Goal: Information Seeking & Learning: Learn about a topic

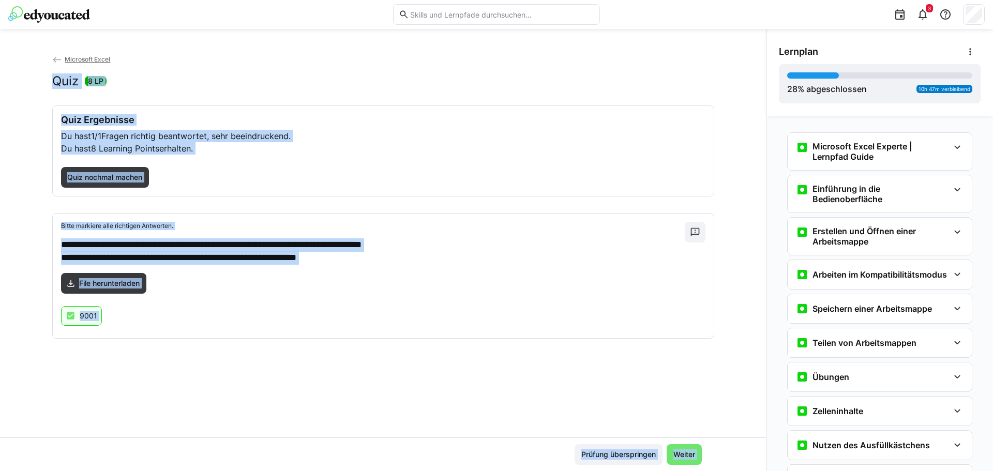
scroll to position [1247, 0]
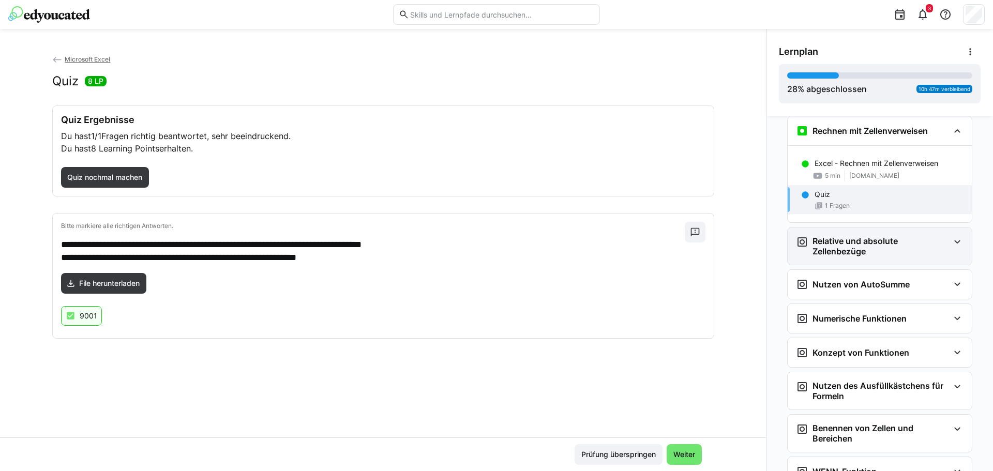
click at [844, 244] on h3 "Relative und absolute Zellenbezüge" at bounding box center [881, 246] width 137 height 21
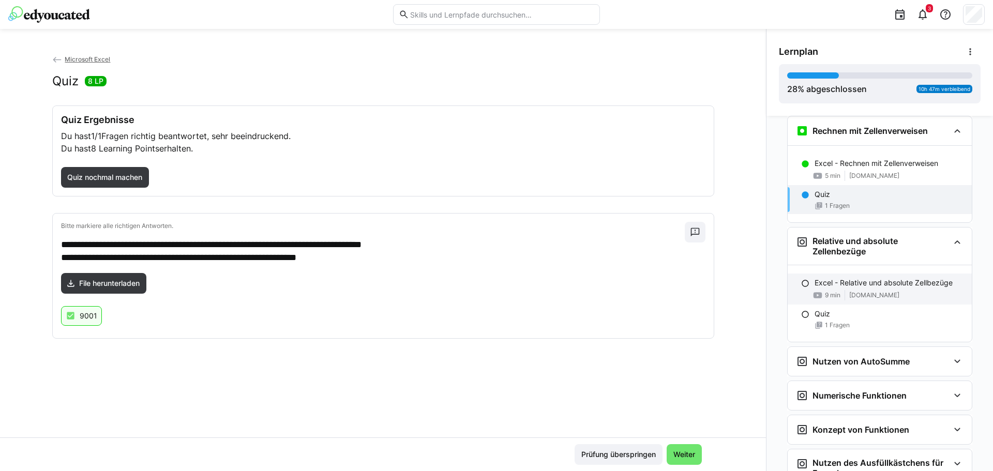
click at [857, 287] on p "Excel - Relative und absolute Zellbezüge" at bounding box center [884, 283] width 138 height 10
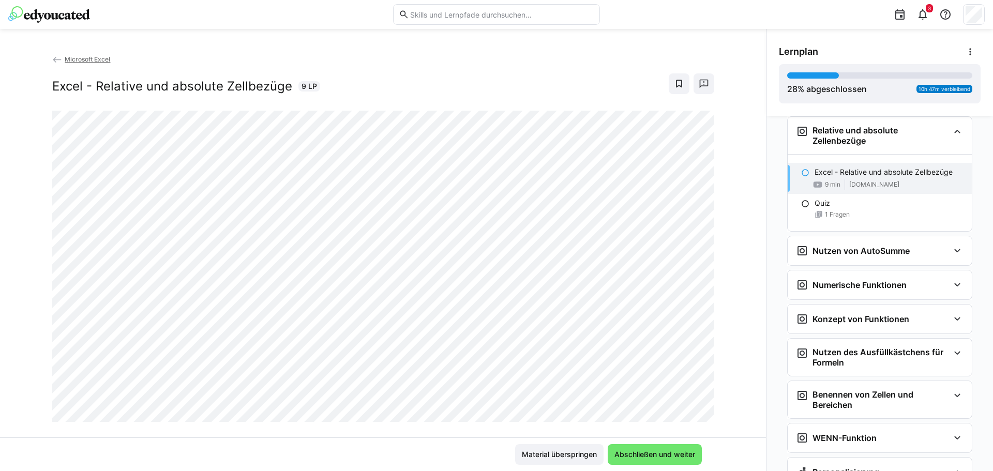
scroll to position [1358, 0]
click at [665, 460] on span "Abschließen und weiter" at bounding box center [655, 454] width 94 height 21
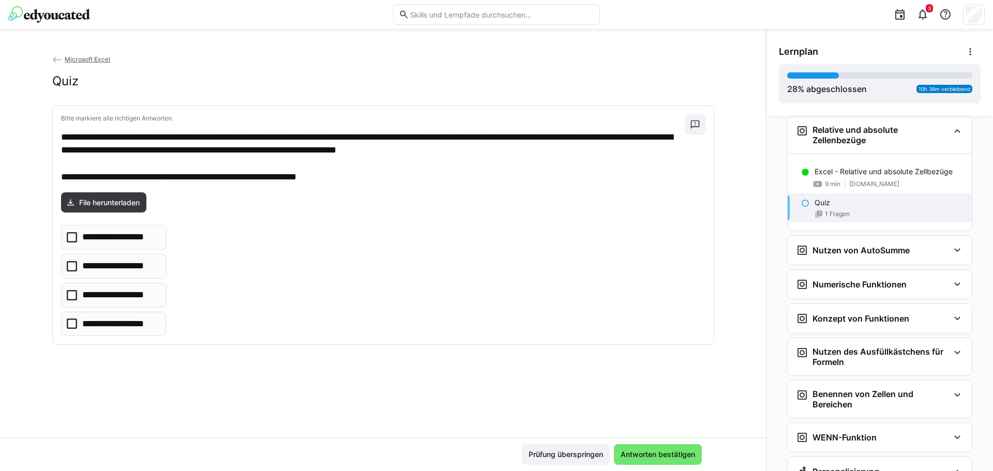
click at [801, 202] on eds-icon at bounding box center [805, 203] width 8 height 8
click at [70, 295] on icon at bounding box center [72, 295] width 10 height 10
click at [685, 454] on span "Antworten bestätigen" at bounding box center [658, 454] width 78 height 10
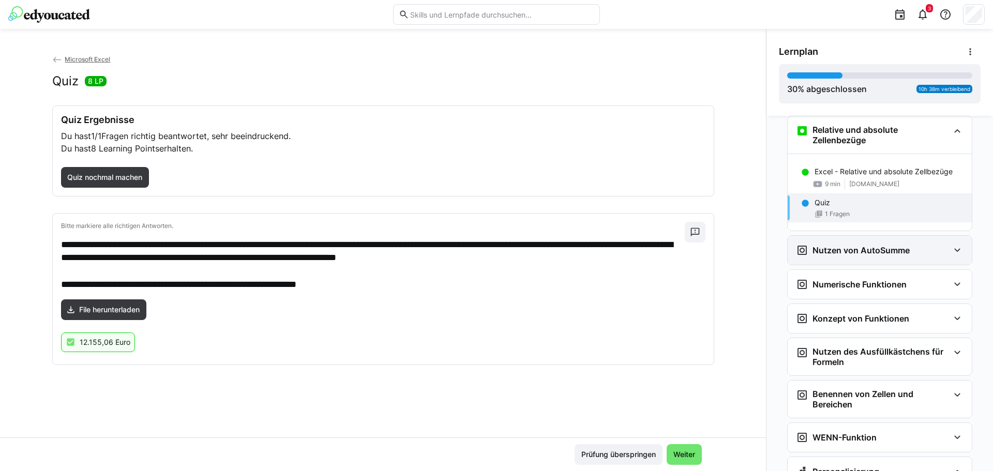
click at [954, 250] on eds-icon at bounding box center [957, 250] width 12 height 12
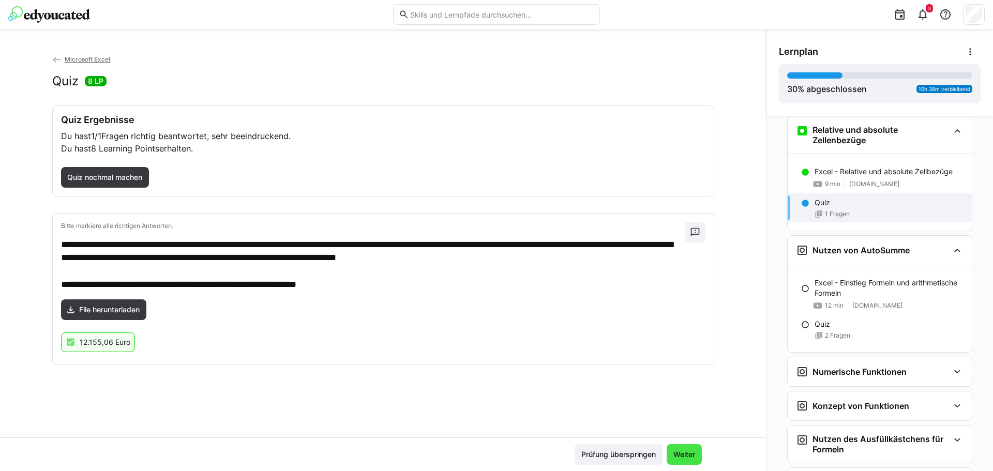
click at [689, 450] on span "Weiter" at bounding box center [684, 454] width 25 height 10
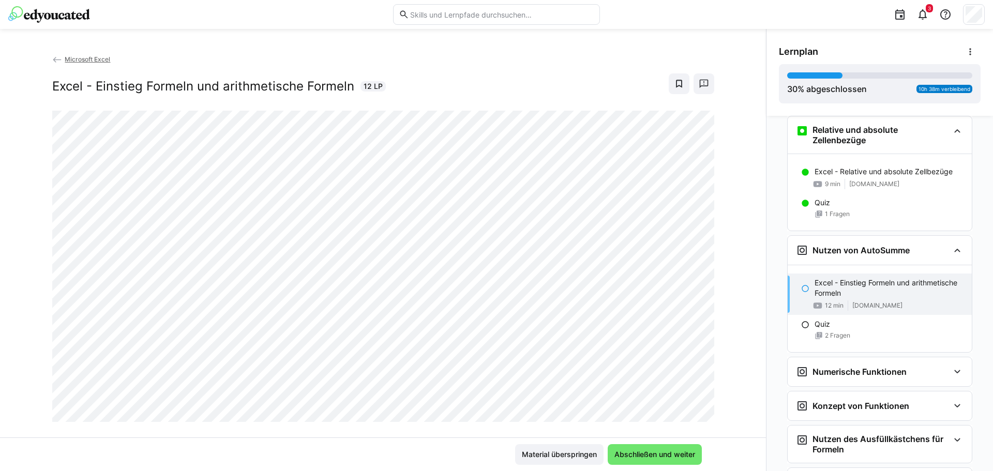
scroll to position [1478, 0]
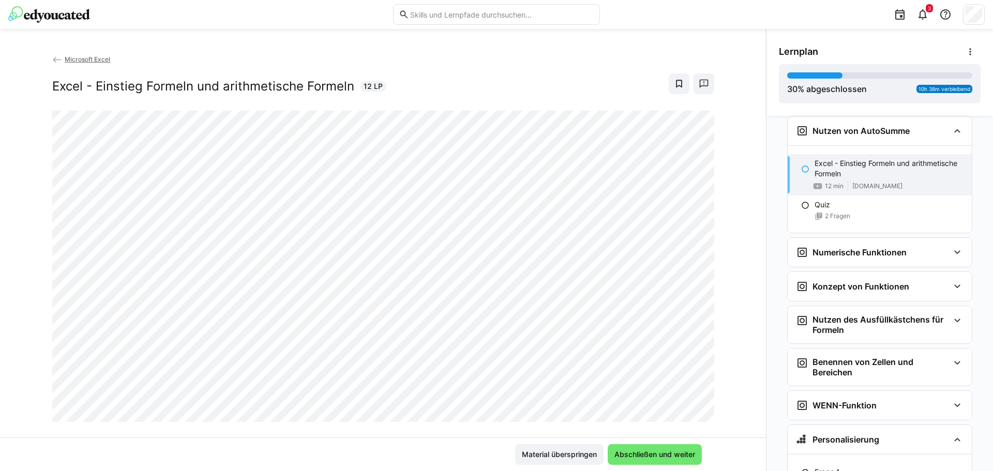
click at [843, 160] on p "Excel - Einstieg Formeln und arithmetische Formeln" at bounding box center [889, 168] width 149 height 21
click at [870, 168] on p "Excel - Einstieg Formeln und arithmetische Formeln" at bounding box center [889, 168] width 149 height 21
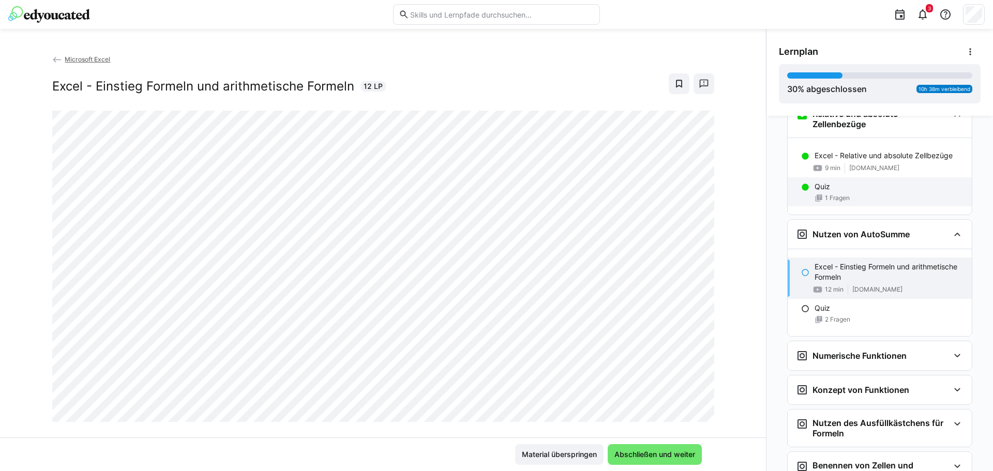
scroll to position [1322, 0]
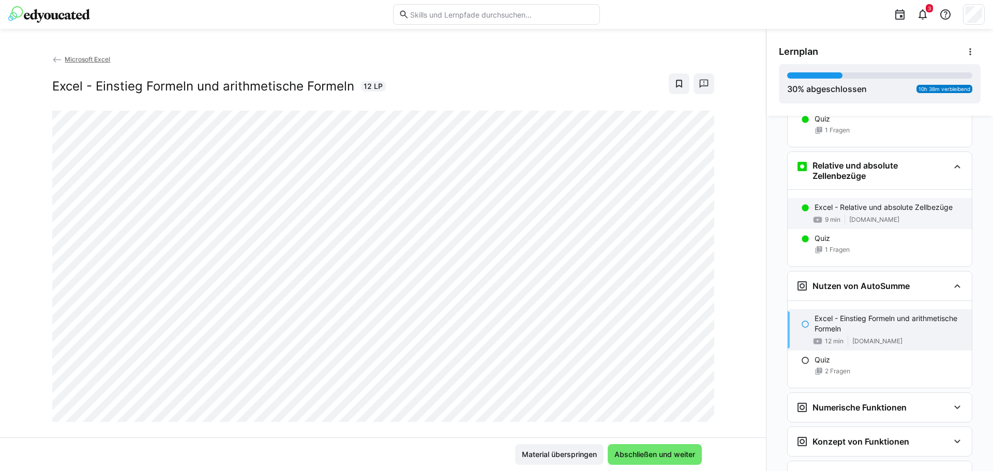
click at [879, 205] on p "Excel - Relative und absolute Zellbezüge" at bounding box center [884, 207] width 138 height 10
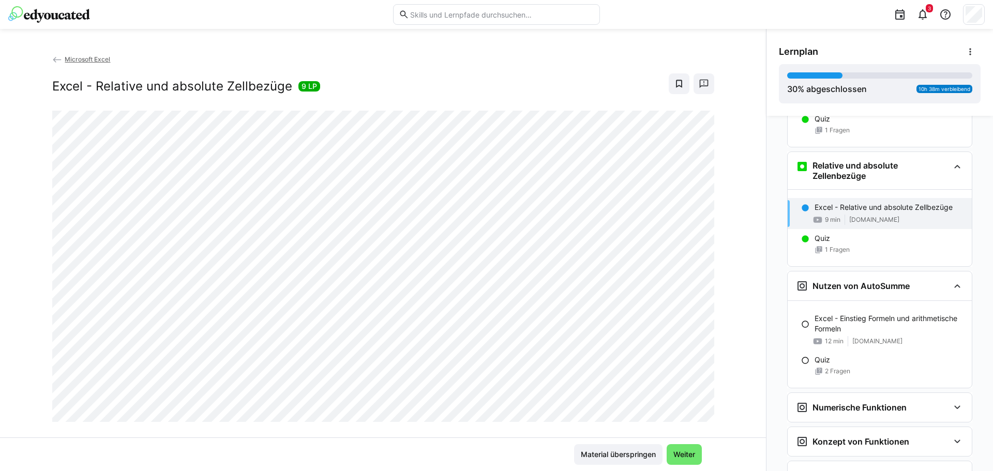
scroll to position [1358, 0]
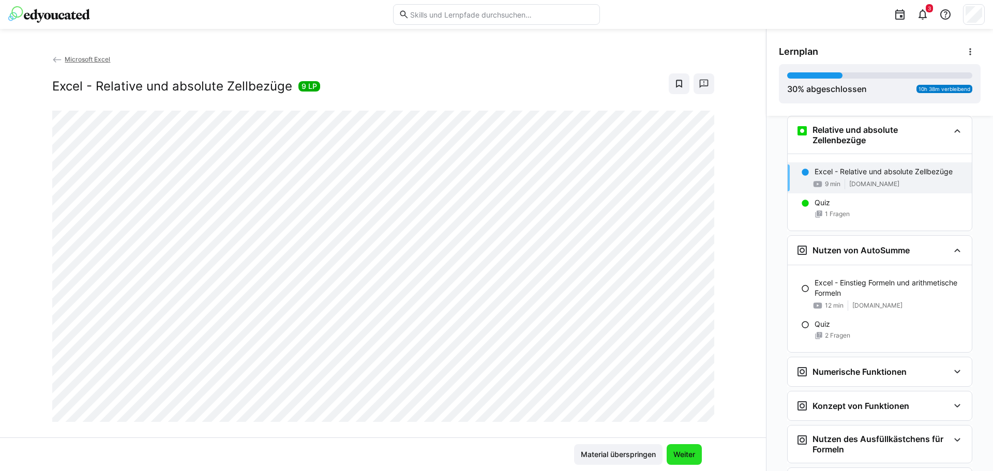
click at [678, 454] on span "Weiter" at bounding box center [684, 454] width 25 height 10
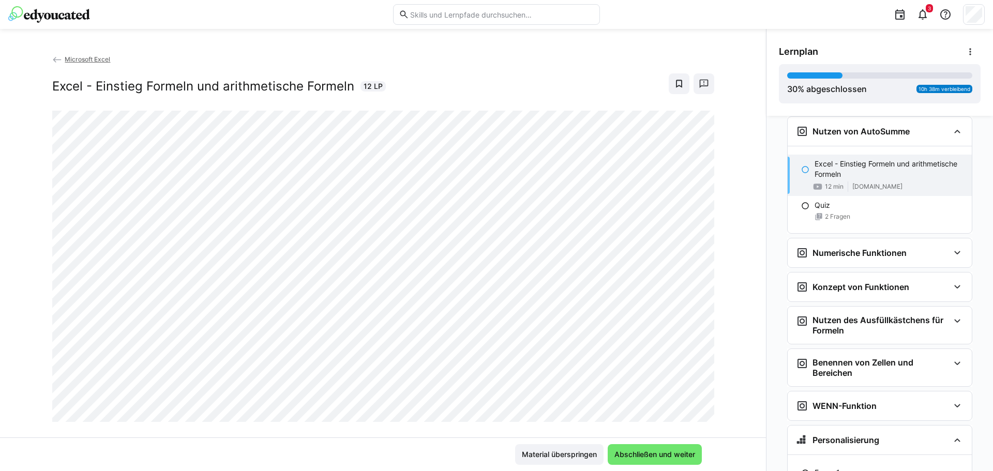
scroll to position [1478, 0]
click at [801, 167] on eds-icon at bounding box center [805, 169] width 8 height 8
click at [830, 160] on p "Excel - Einstieg Formeln und arithmetische Formeln" at bounding box center [889, 168] width 149 height 21
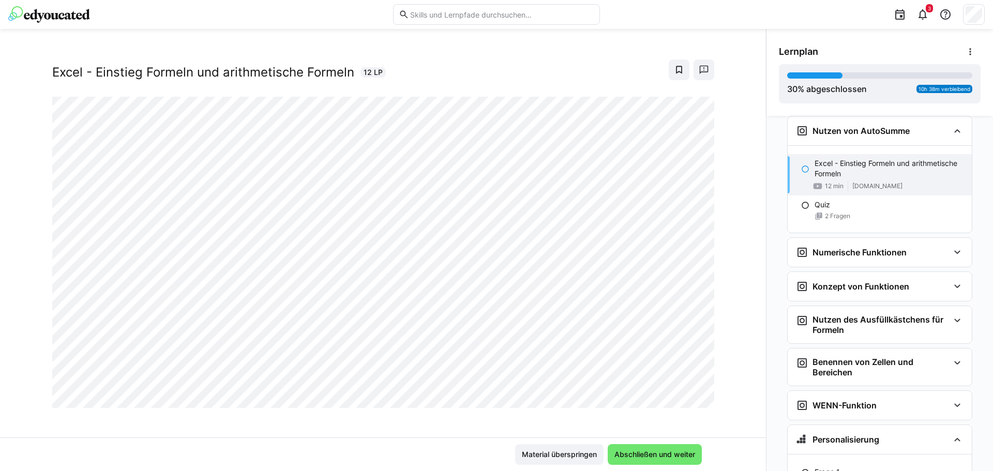
scroll to position [18, 0]
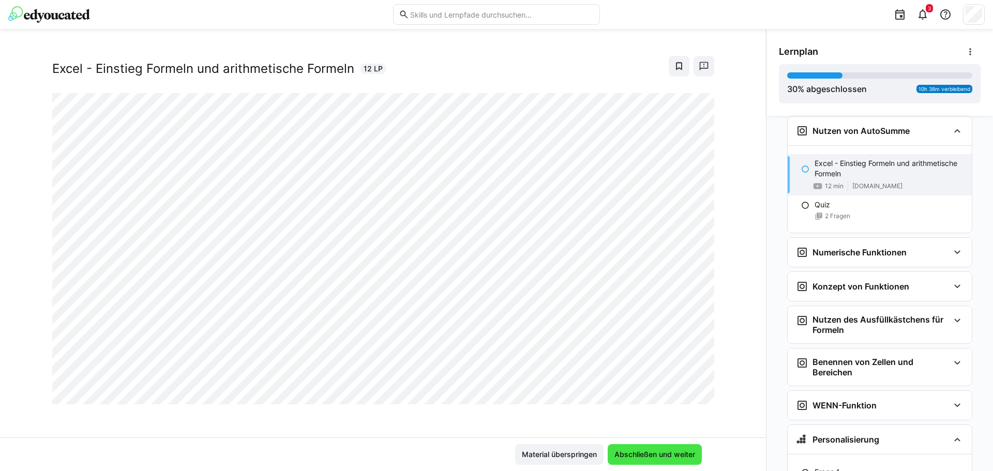
click at [652, 457] on span "Abschließen und weiter" at bounding box center [655, 454] width 84 height 10
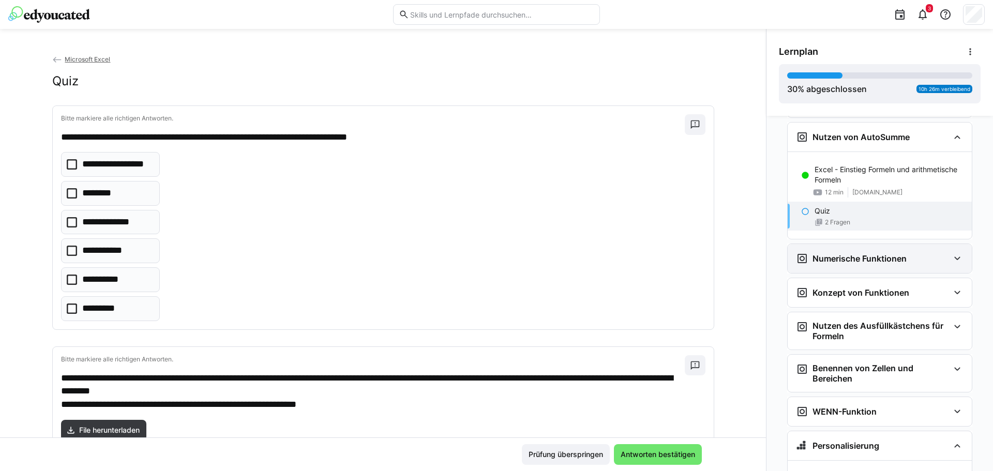
scroll to position [1478, 0]
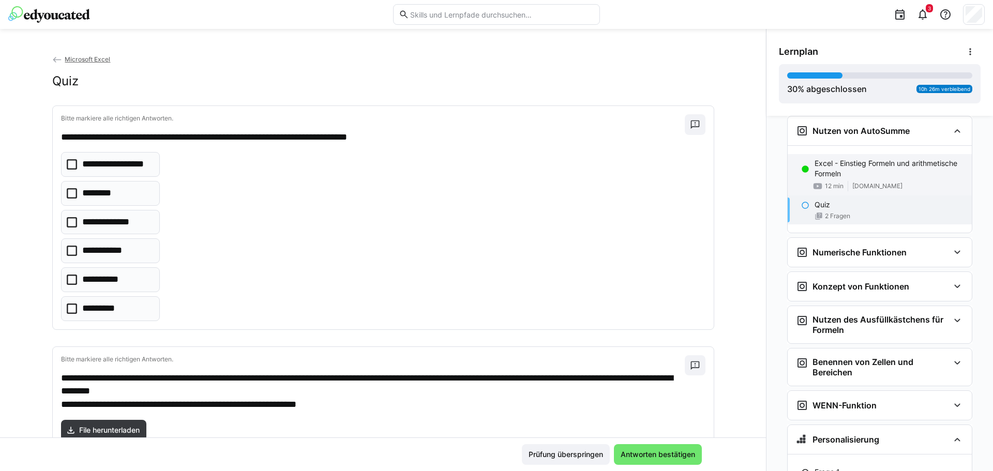
click at [838, 163] on p "Excel - Einstieg Formeln und arithmetische Formeln" at bounding box center [889, 168] width 149 height 21
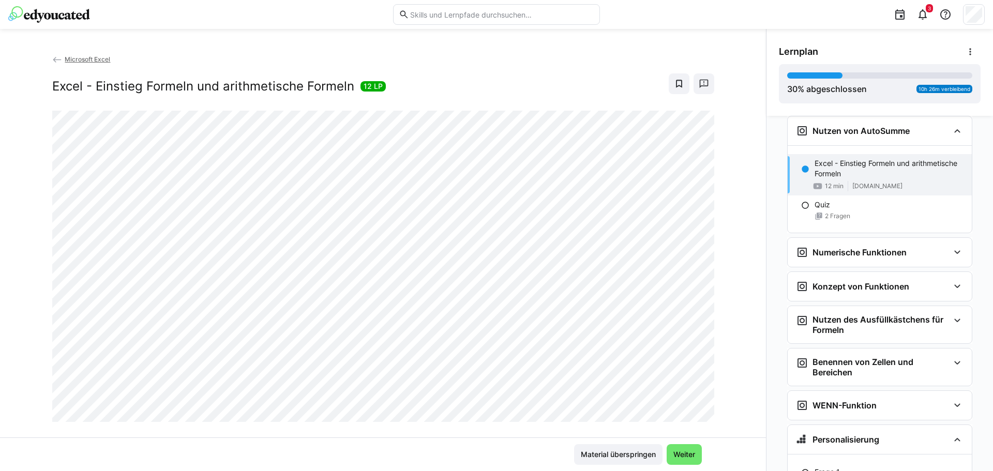
click at [875, 163] on p "Excel - Einstieg Formeln und arithmetische Formeln" at bounding box center [889, 168] width 149 height 21
click at [694, 451] on span "Weiter" at bounding box center [684, 454] width 25 height 10
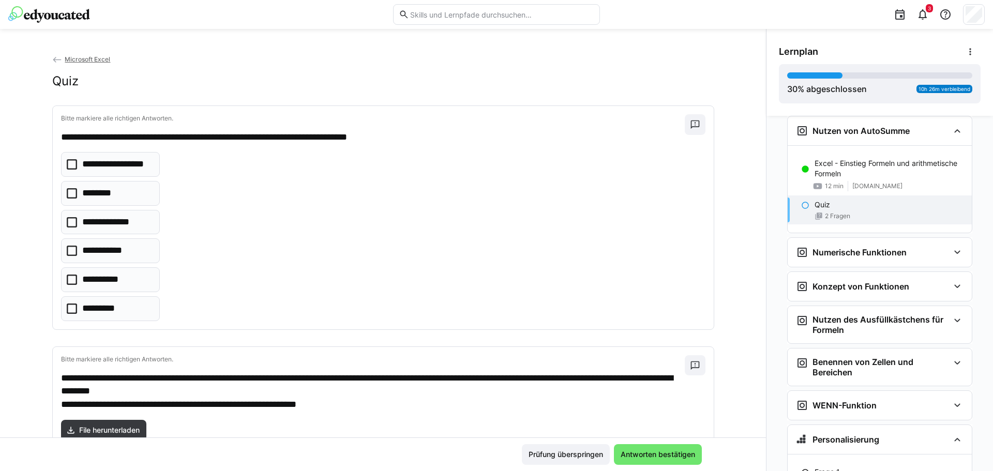
click at [67, 191] on icon at bounding box center [72, 193] width 10 height 10
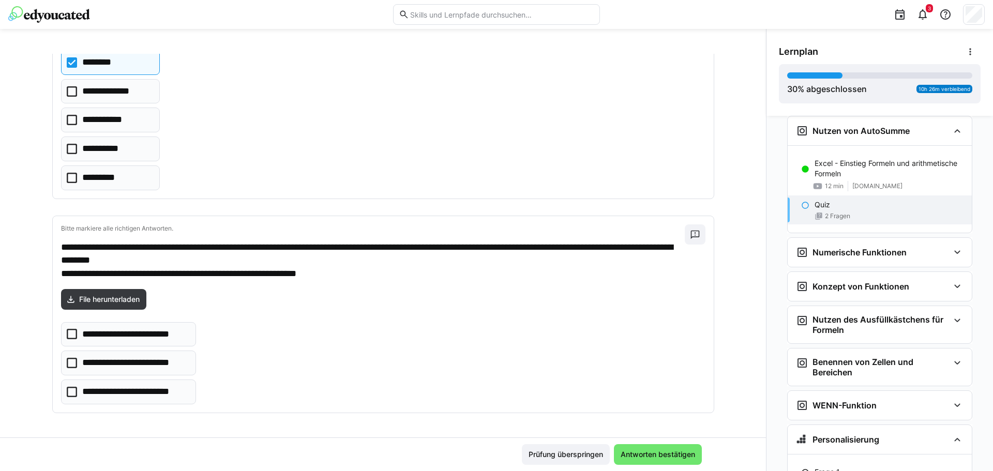
scroll to position [131, 0]
click at [883, 51] on div "Lernplan" at bounding box center [880, 51] width 202 height 21
click at [104, 298] on span "File herunterladen" at bounding box center [110, 299] width 64 height 10
click at [463, 459] on div "Prüfung überspringen Antworten bestätigen" at bounding box center [383, 454] width 637 height 21
click at [67, 365] on icon at bounding box center [72, 362] width 10 height 10
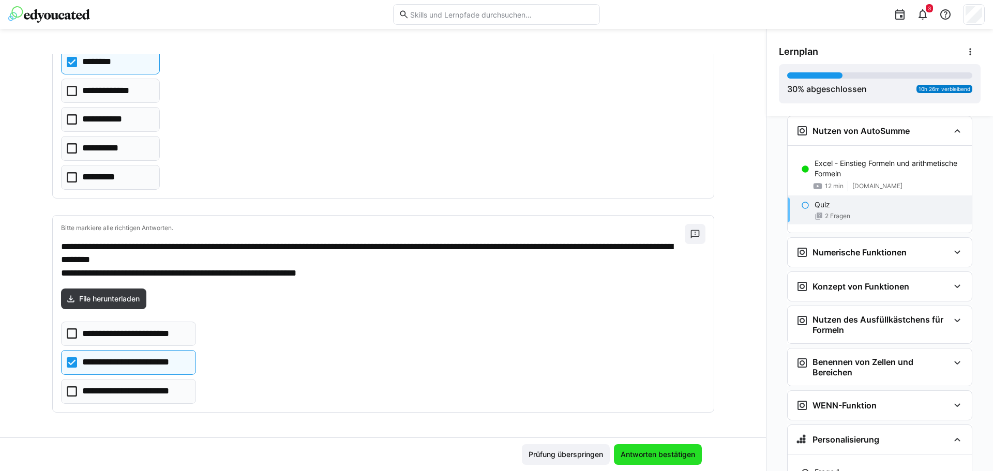
click at [658, 457] on span "Antworten bestätigen" at bounding box center [658, 454] width 78 height 10
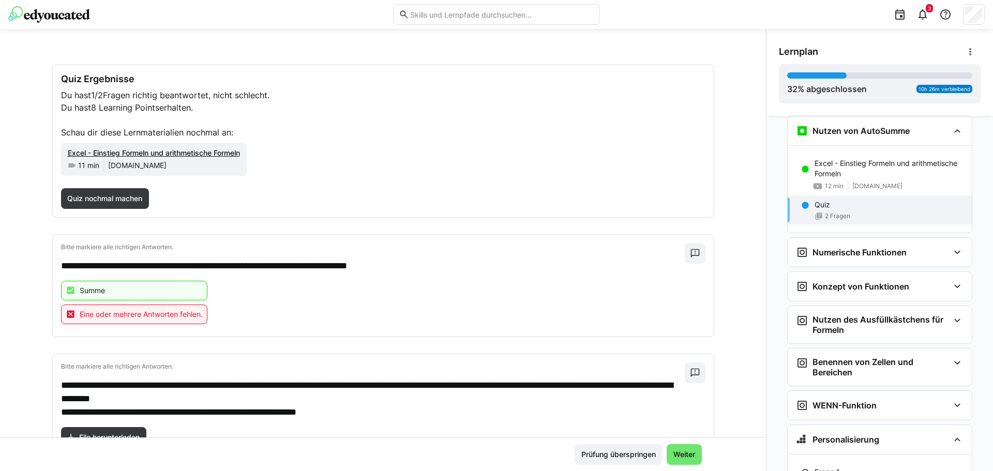
scroll to position [18, 0]
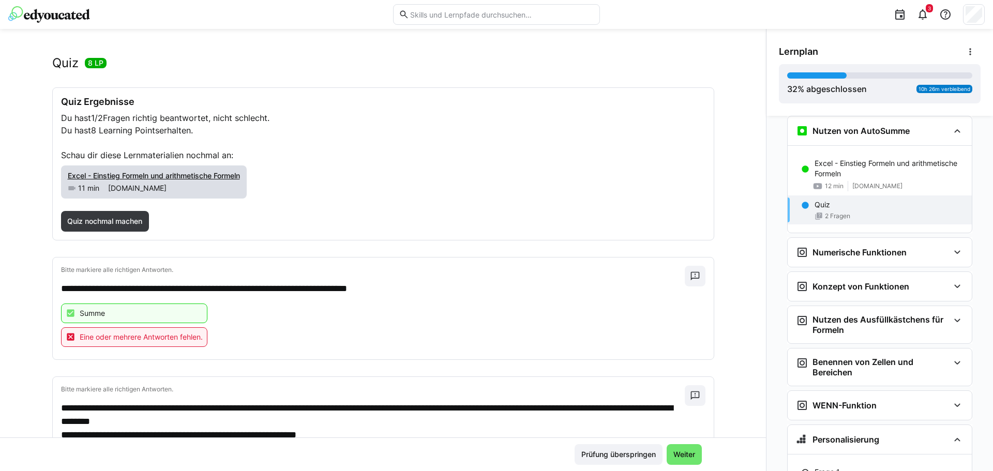
click at [115, 178] on span "Excel - Einstieg Formeln und arithmetische Formeln" at bounding box center [154, 175] width 172 height 9
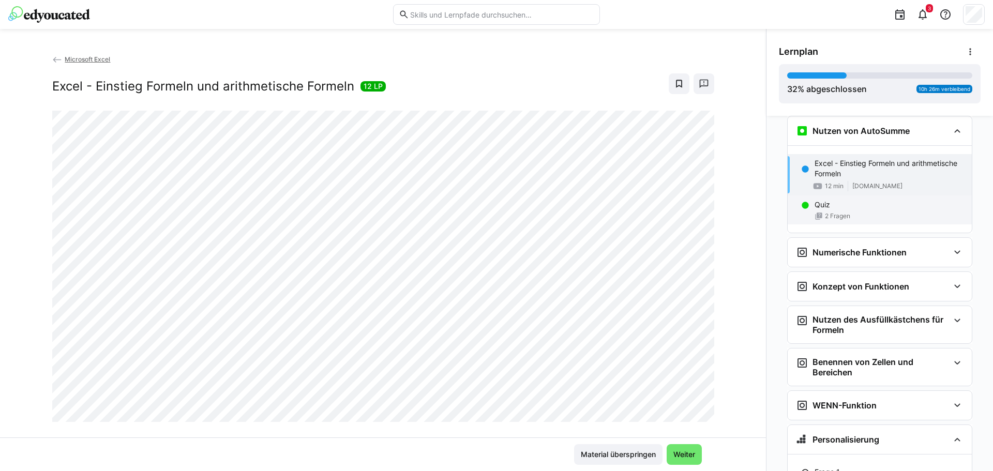
click at [816, 214] on eds-icon at bounding box center [819, 216] width 8 height 8
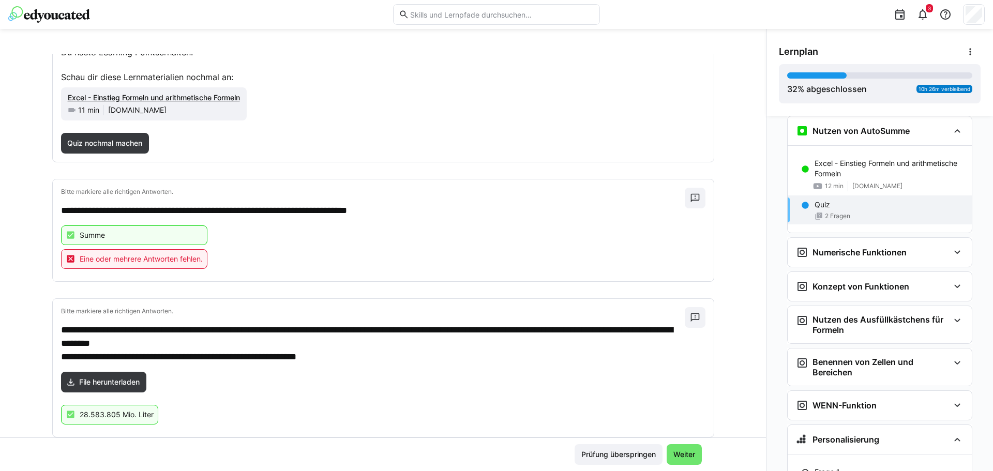
scroll to position [103, 0]
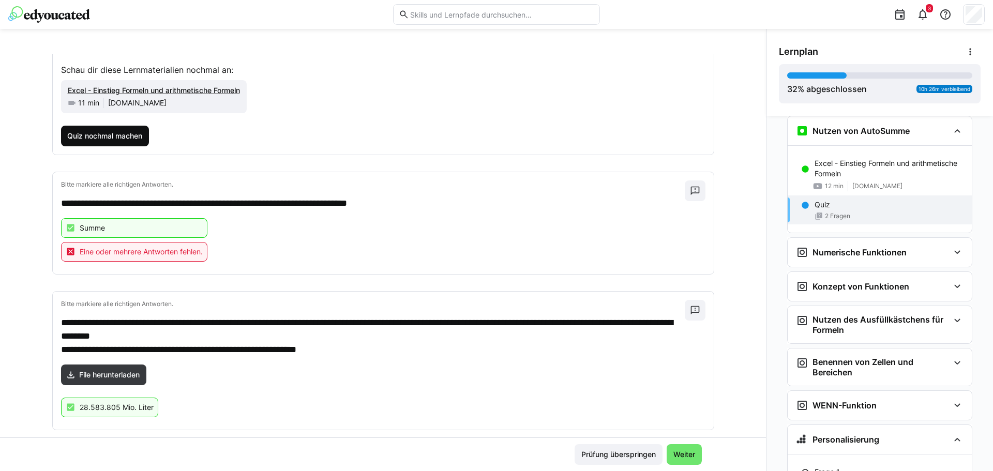
click at [88, 134] on span "Quiz nochmal machen" at bounding box center [105, 136] width 78 height 10
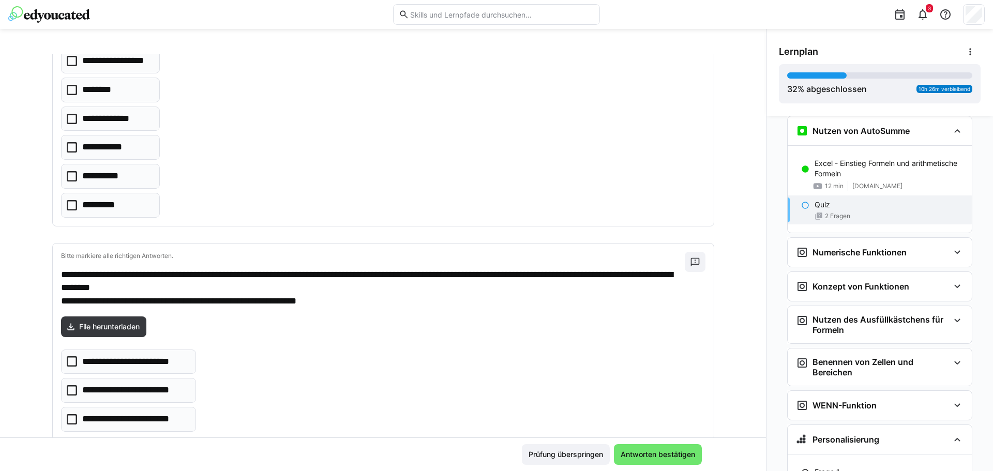
click at [69, 88] on icon at bounding box center [72, 90] width 10 height 10
click at [67, 120] on icon at bounding box center [72, 119] width 10 height 10
click at [67, 201] on icon at bounding box center [72, 205] width 10 height 10
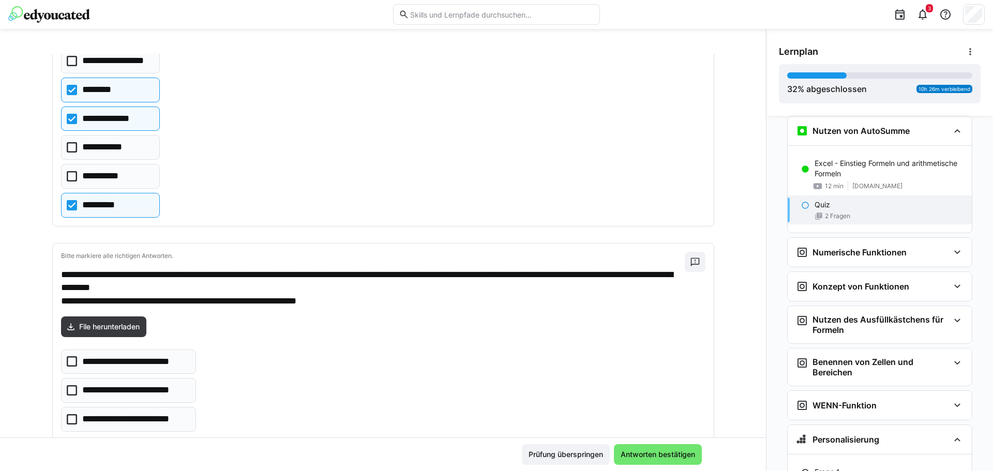
drag, startPoint x: 68, startPoint y: 393, endPoint x: 268, endPoint y: 446, distance: 207.3
click at [69, 393] on icon at bounding box center [72, 390] width 10 height 10
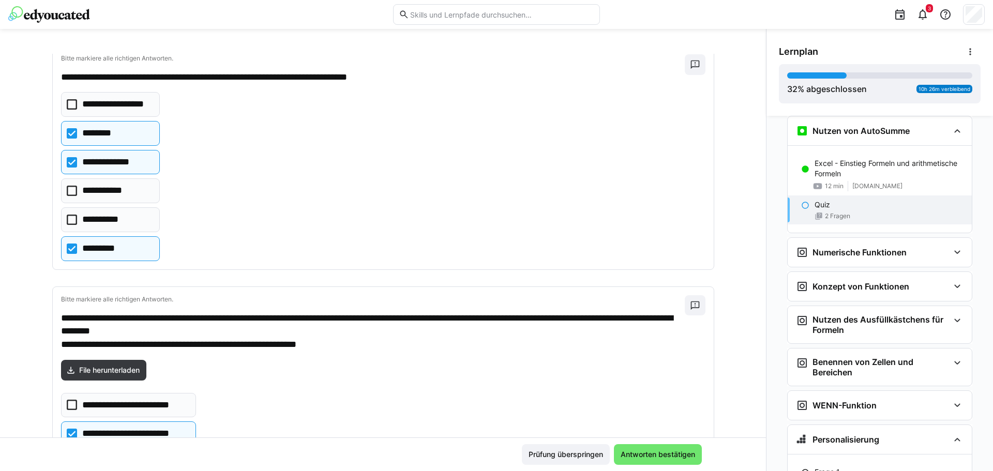
scroll to position [131, 0]
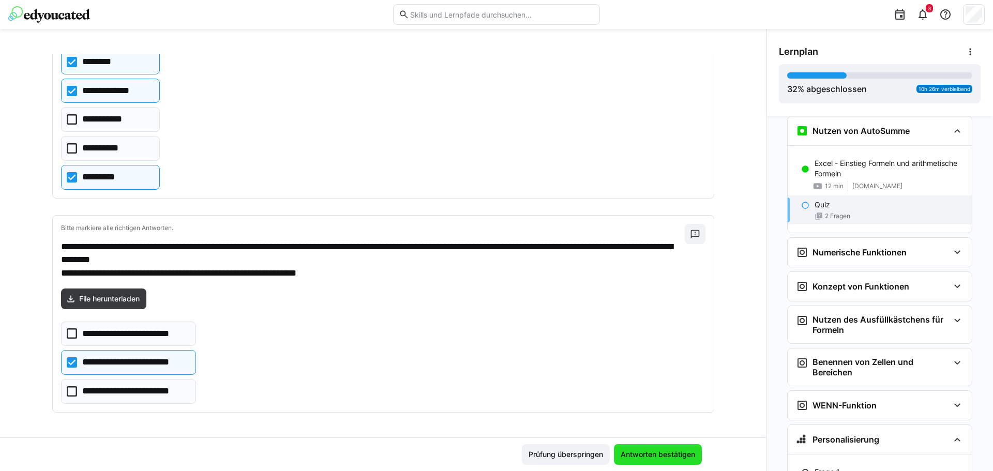
click at [650, 455] on span "Antworten bestätigen" at bounding box center [658, 454] width 78 height 10
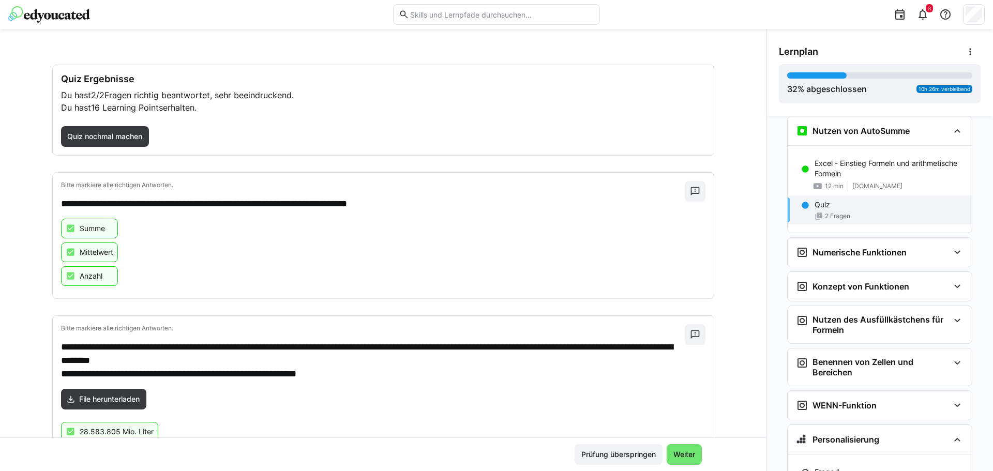
scroll to position [83, 0]
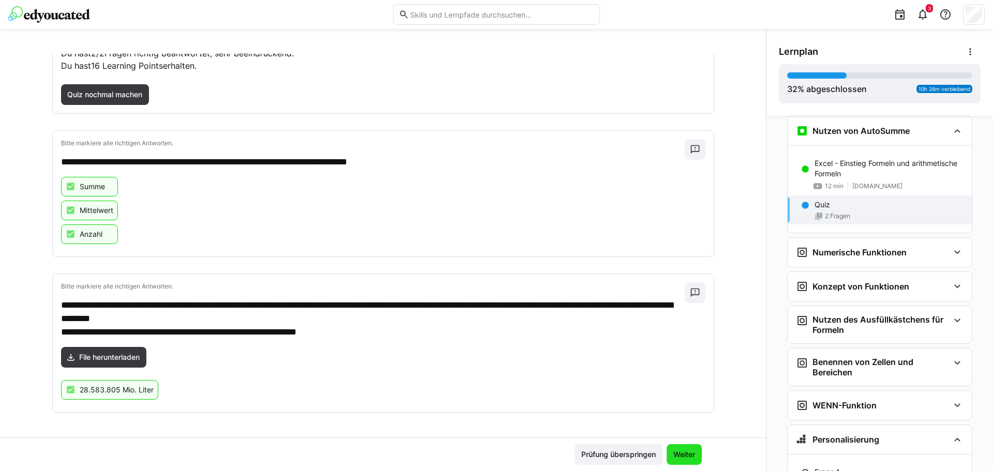
click at [681, 454] on span "Weiter" at bounding box center [684, 454] width 25 height 10
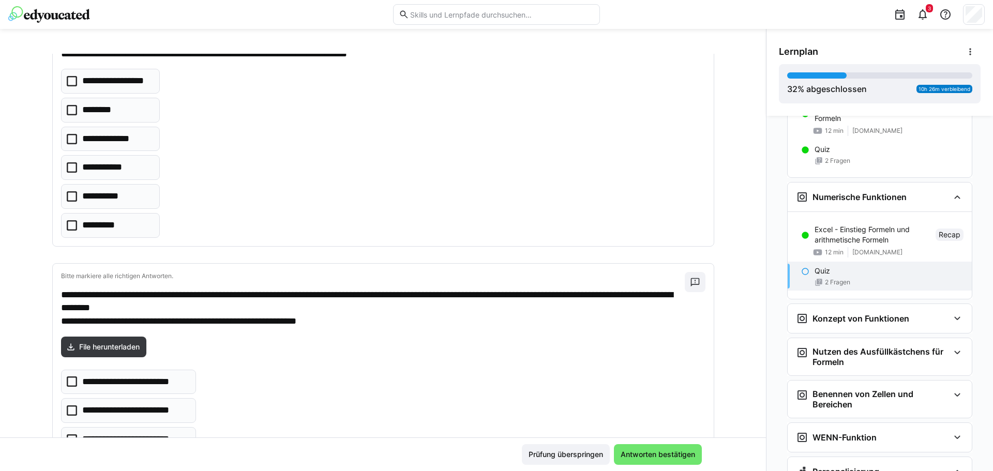
scroll to position [1547, 0]
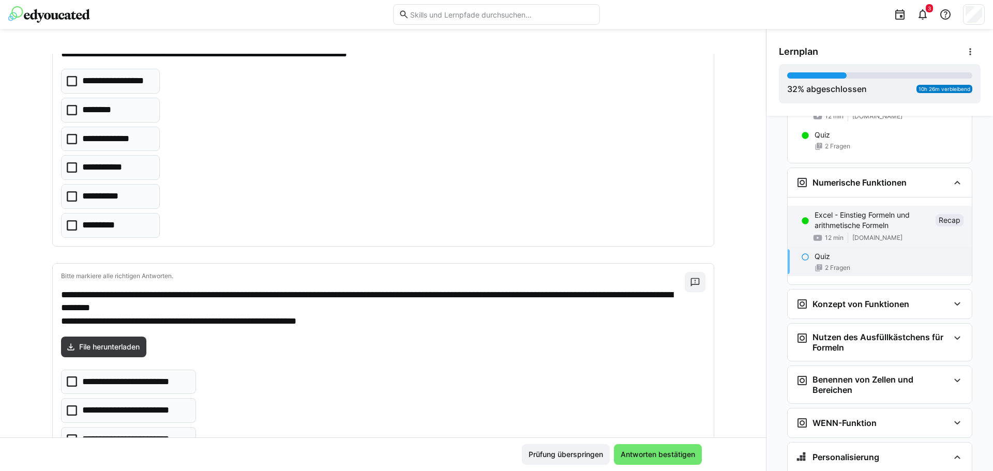
click at [842, 219] on p "Excel - Einstieg Formeln und arithmetische Formeln" at bounding box center [873, 220] width 117 height 21
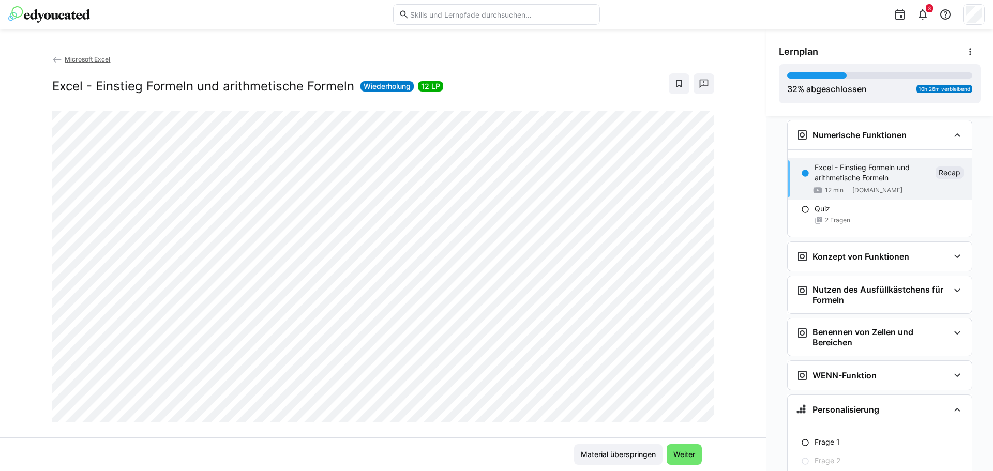
scroll to position [1599, 0]
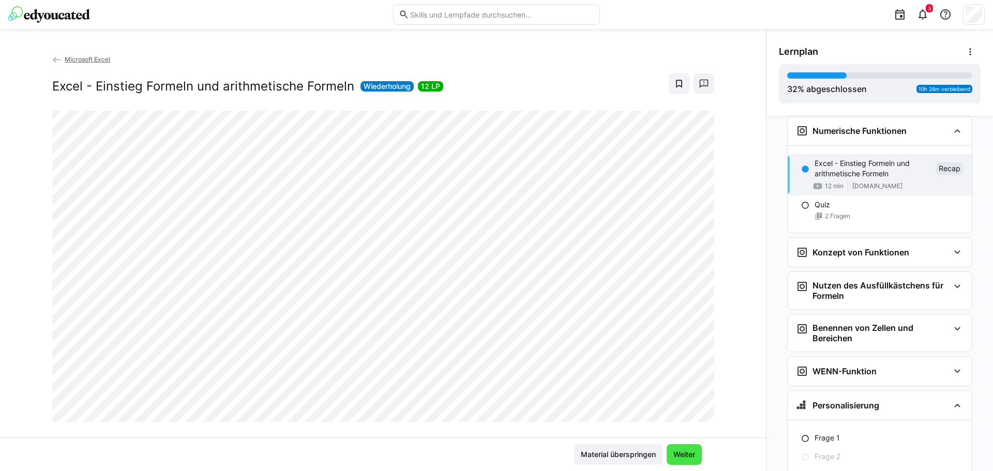
click at [684, 450] on span "Weiter" at bounding box center [684, 454] width 25 height 10
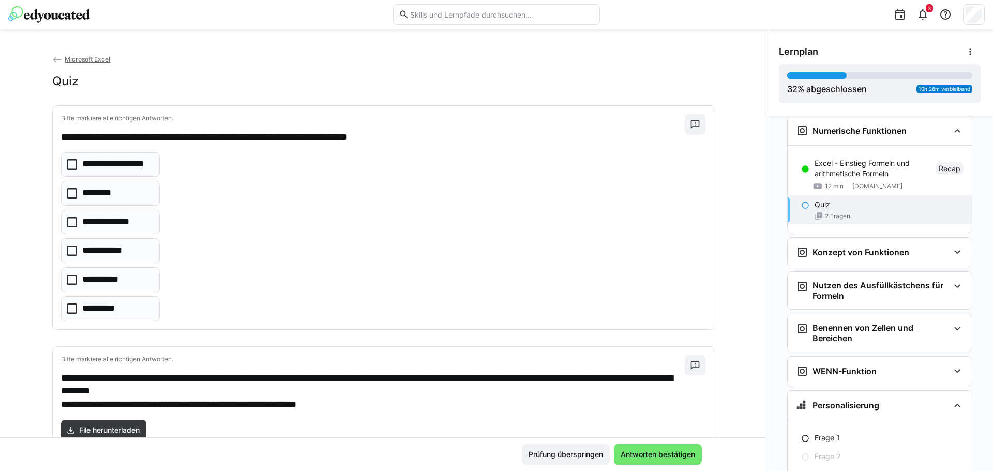
click at [830, 203] on div "Quiz" at bounding box center [889, 205] width 149 height 10
click at [67, 193] on icon at bounding box center [72, 193] width 10 height 10
click at [69, 221] on icon at bounding box center [72, 222] width 10 height 10
click at [68, 310] on icon at bounding box center [72, 309] width 10 height 10
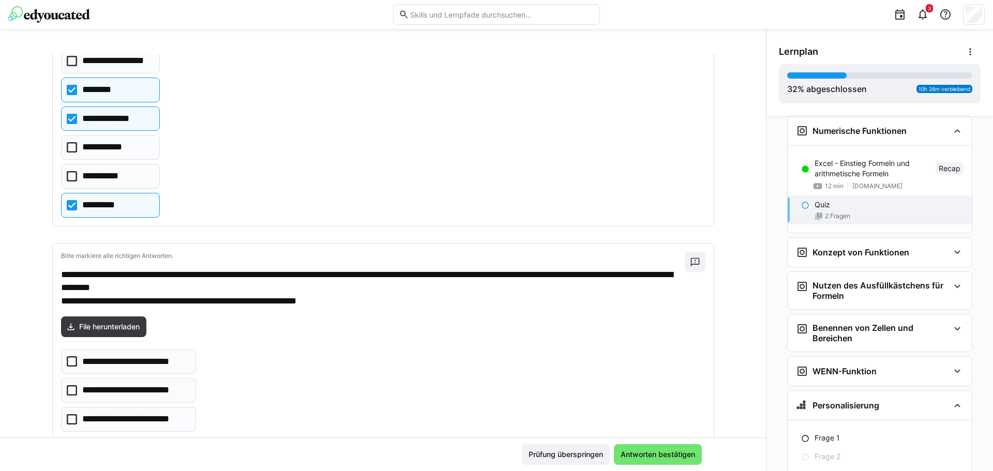
scroll to position [131, 0]
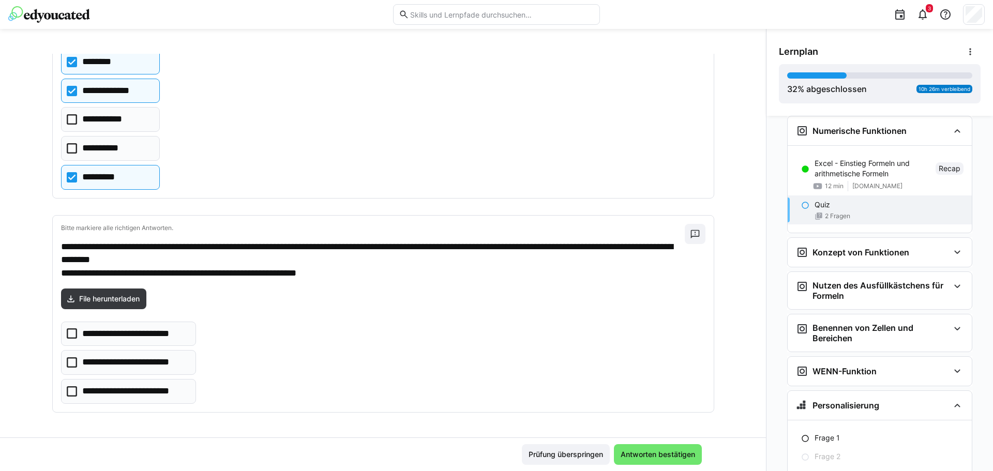
drag, startPoint x: 70, startPoint y: 360, endPoint x: 200, endPoint y: 404, distance: 137.6
click at [73, 360] on eds-checkbox "**********" at bounding box center [128, 362] width 135 height 25
click at [651, 456] on span "Antworten bestätigen" at bounding box center [658, 454] width 78 height 10
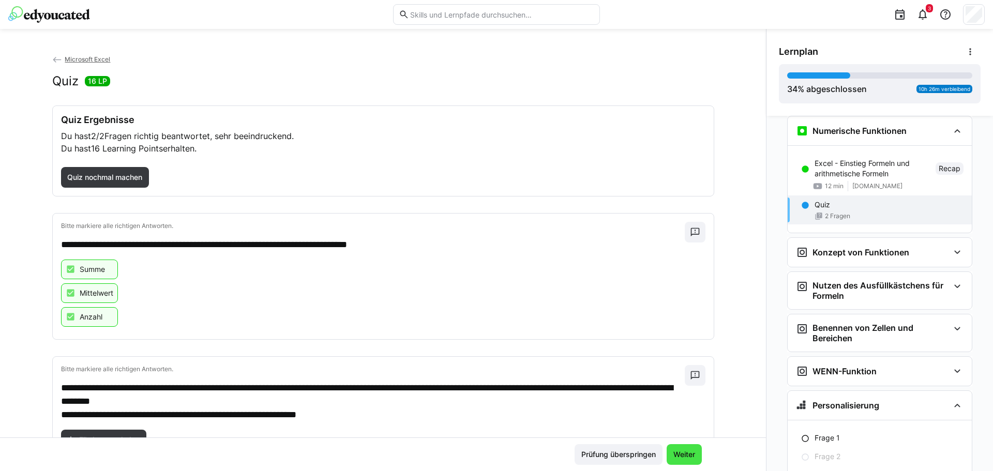
click at [684, 452] on span "Weiter" at bounding box center [684, 454] width 25 height 10
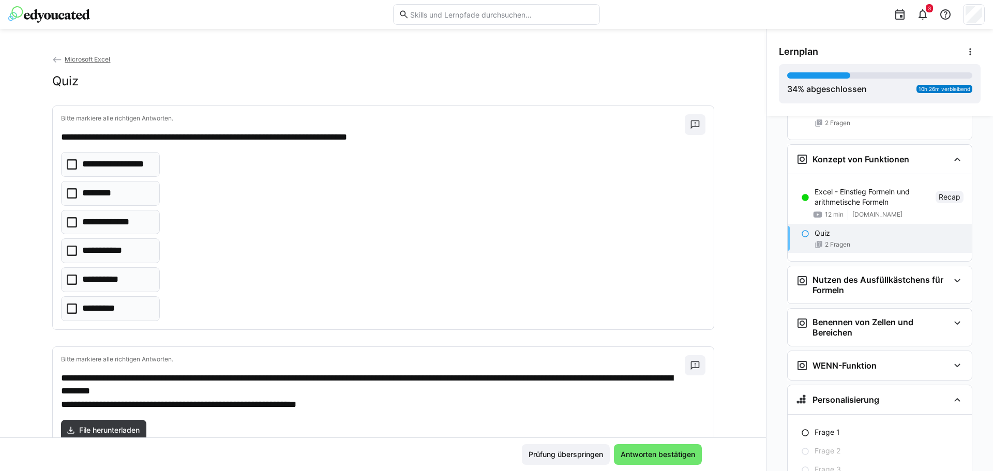
scroll to position [1709, 0]
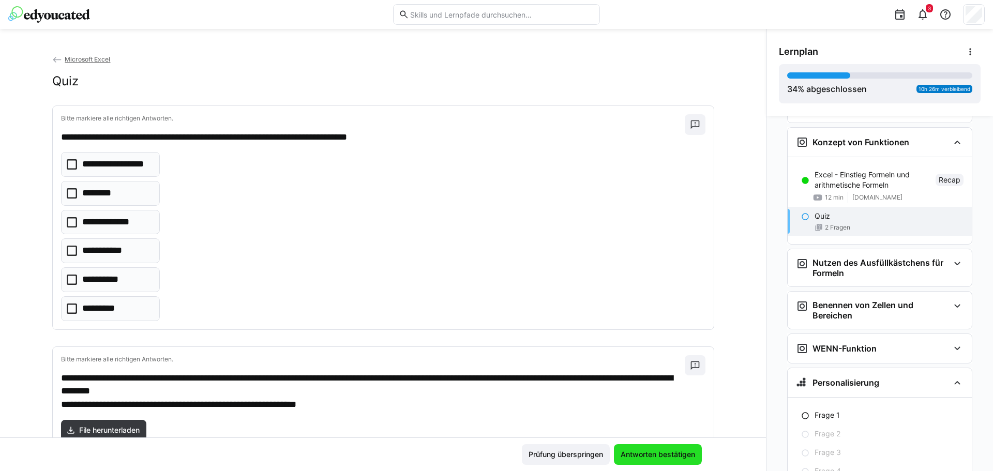
click at [659, 460] on span "Antworten bestätigen" at bounding box center [658, 454] width 88 height 21
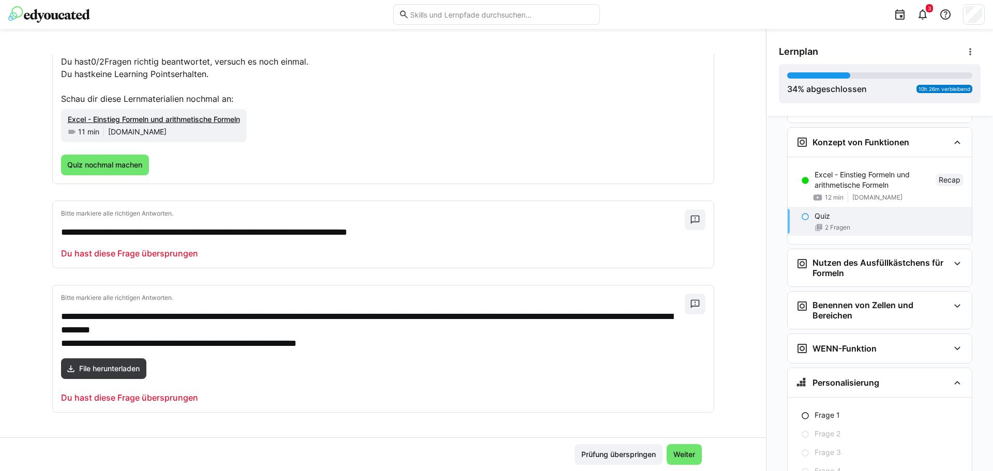
scroll to position [75, 0]
click at [88, 168] on span "Quiz nochmal machen" at bounding box center [105, 165] width 78 height 10
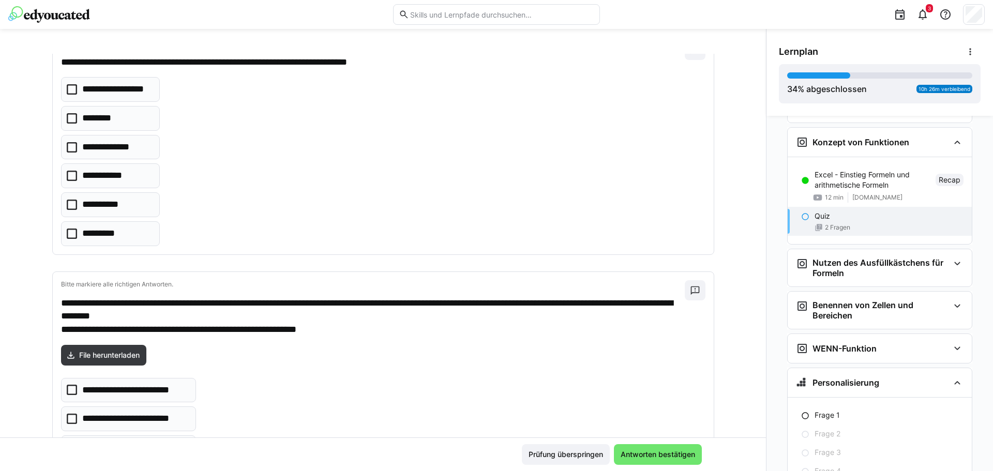
click at [68, 117] on icon at bounding box center [72, 118] width 10 height 10
click at [67, 147] on icon at bounding box center [72, 147] width 10 height 10
click at [68, 232] on icon at bounding box center [72, 234] width 10 height 10
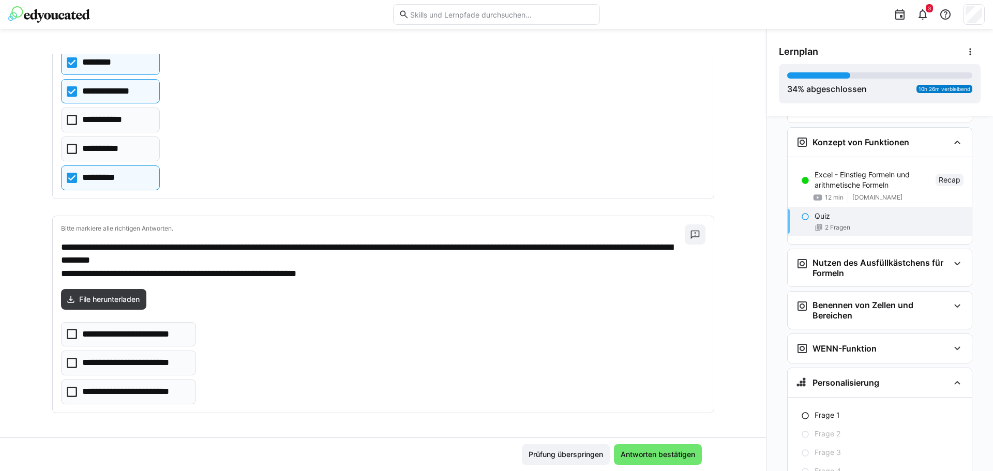
scroll to position [131, 0]
click at [67, 365] on icon at bounding box center [72, 362] width 10 height 10
click at [637, 454] on span "Antworten bestätigen" at bounding box center [658, 454] width 78 height 10
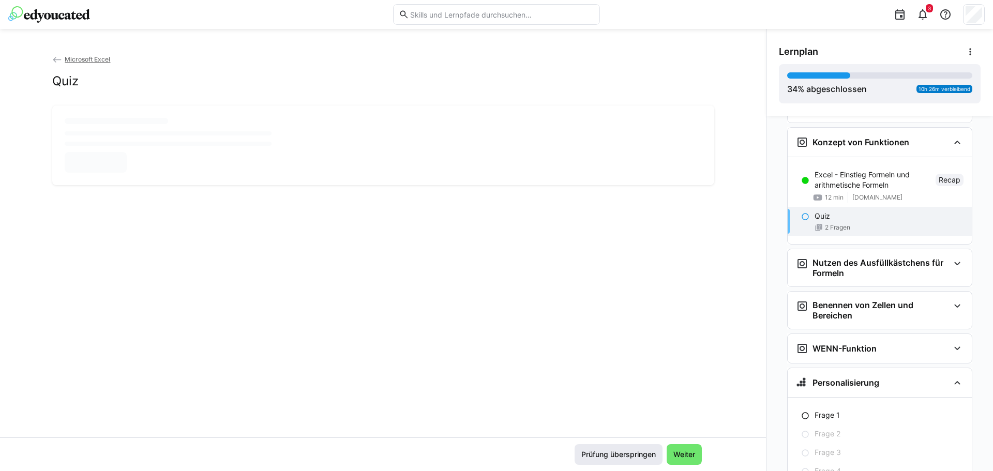
scroll to position [0, 0]
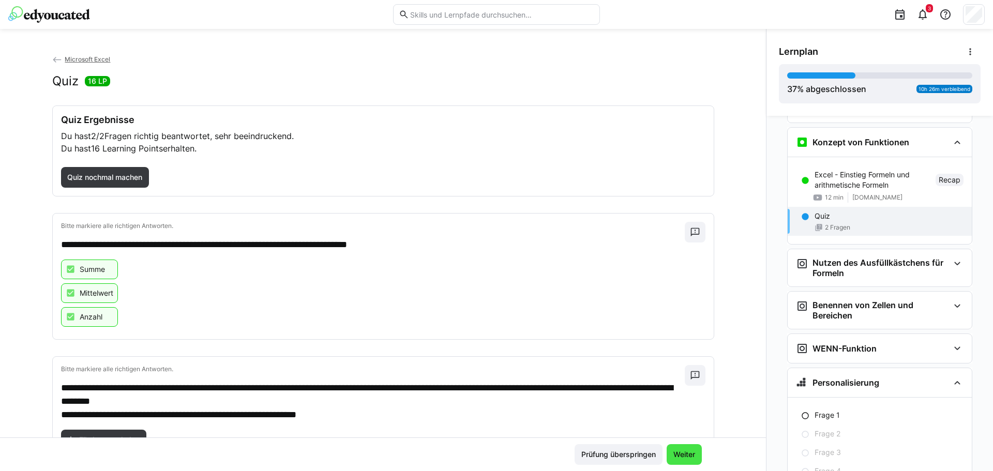
click at [681, 457] on span "Weiter" at bounding box center [684, 454] width 25 height 10
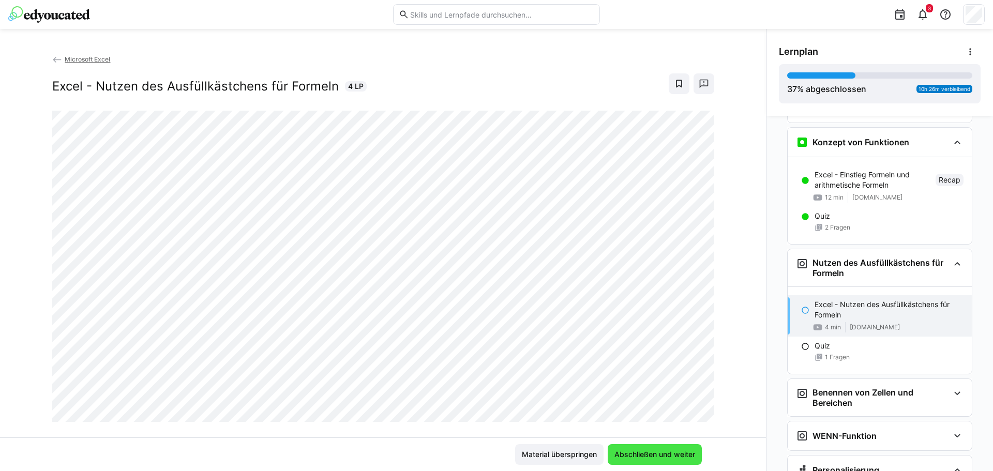
scroll to position [1797, 0]
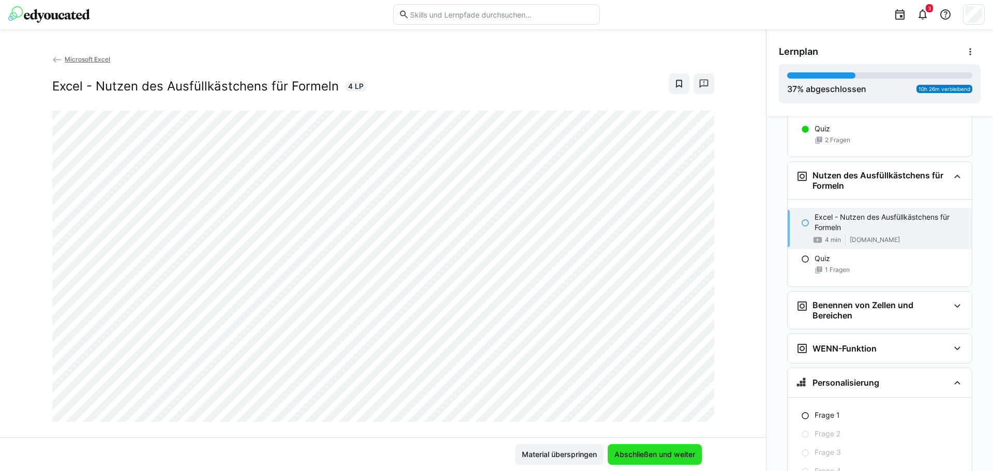
click at [649, 456] on span "Abschließen und weiter" at bounding box center [655, 454] width 84 height 10
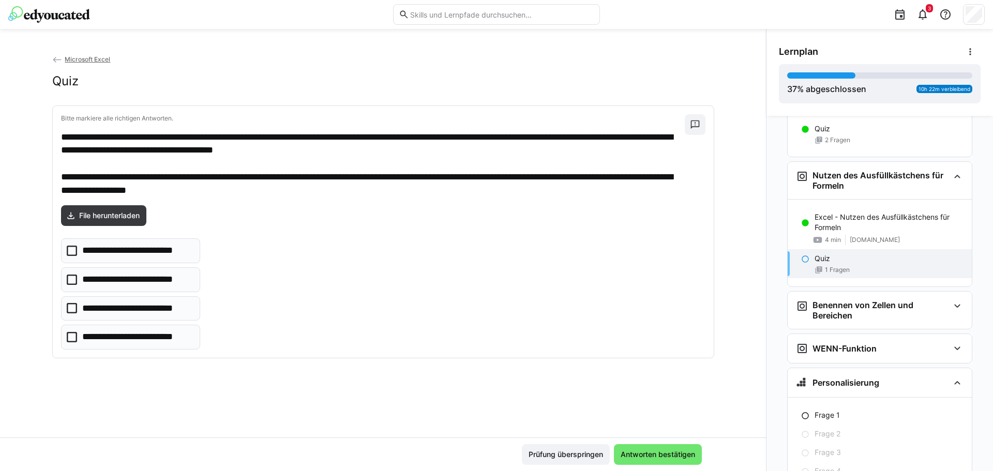
click at [821, 260] on p "Quiz" at bounding box center [823, 258] width 16 height 10
click at [105, 217] on span "File herunterladen" at bounding box center [110, 216] width 64 height 10
click at [67, 280] on icon at bounding box center [72, 280] width 10 height 10
click at [67, 335] on icon at bounding box center [72, 337] width 10 height 10
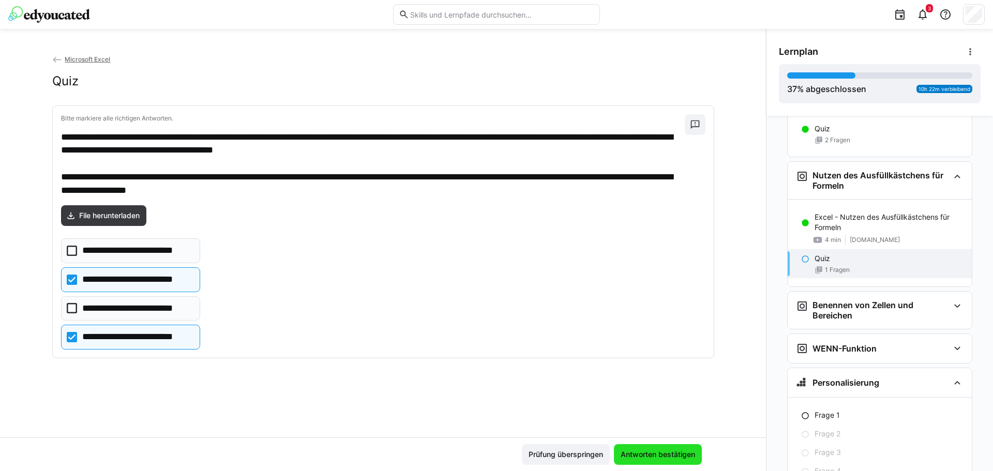
click at [673, 455] on span "Antworten bestätigen" at bounding box center [658, 454] width 78 height 10
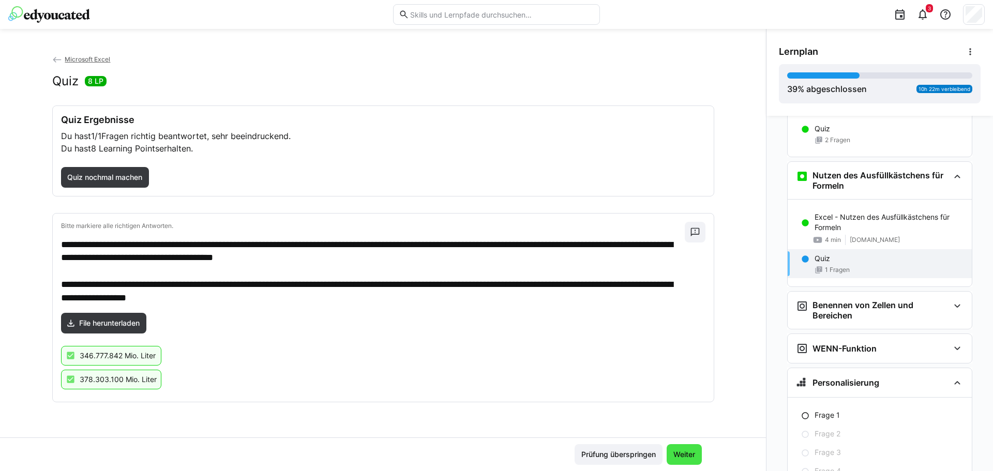
click at [684, 453] on span "Weiter" at bounding box center [684, 454] width 25 height 10
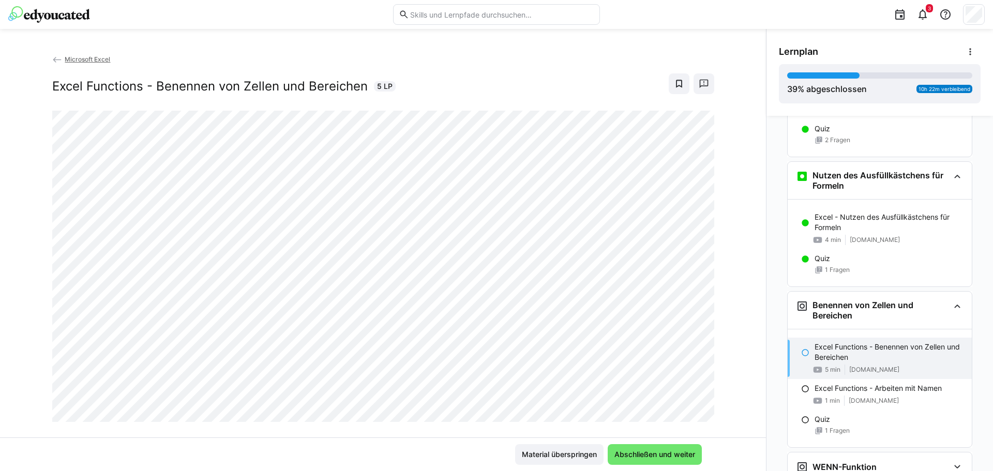
scroll to position [1884, 0]
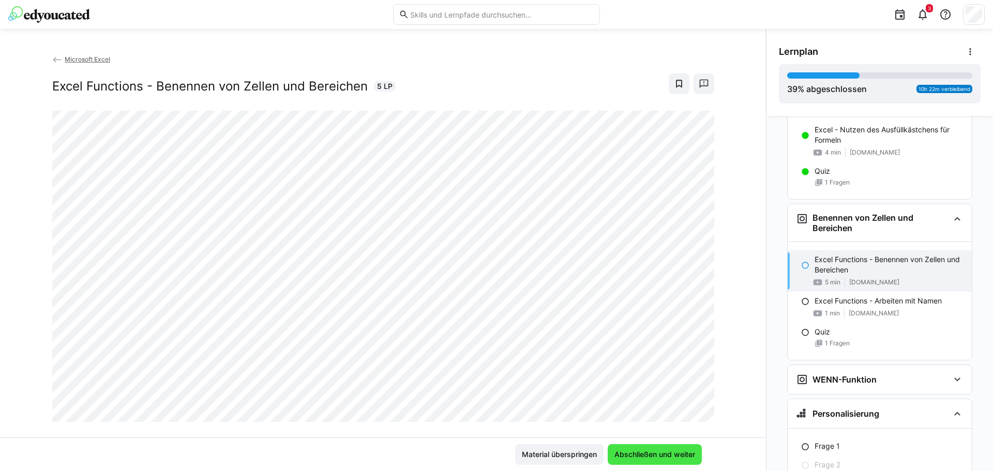
click at [653, 457] on span "Abschließen und weiter" at bounding box center [655, 454] width 84 height 10
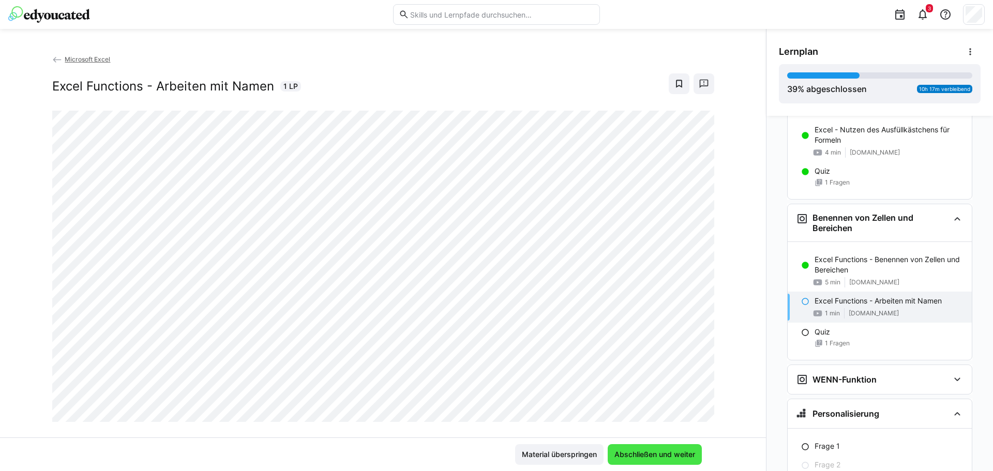
click at [676, 457] on span "Abschließen und weiter" at bounding box center [655, 454] width 84 height 10
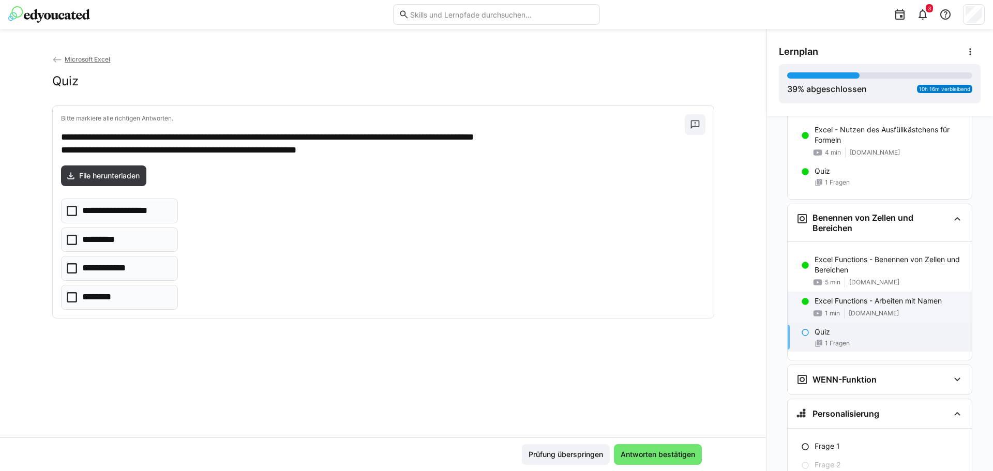
click at [836, 302] on p "Excel Functions - Arbeiten mit Namen" at bounding box center [878, 301] width 127 height 10
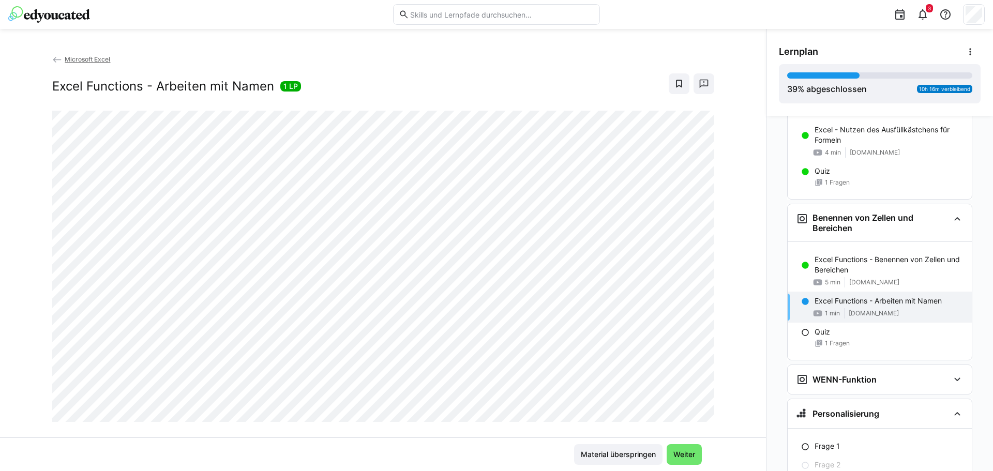
click at [834, 302] on p "Excel Functions - Arbeiten mit Namen" at bounding box center [878, 301] width 127 height 10
click at [862, 302] on p "Excel Functions - Arbeiten mit Namen" at bounding box center [878, 301] width 127 height 10
click at [677, 457] on span "Weiter" at bounding box center [684, 454] width 25 height 10
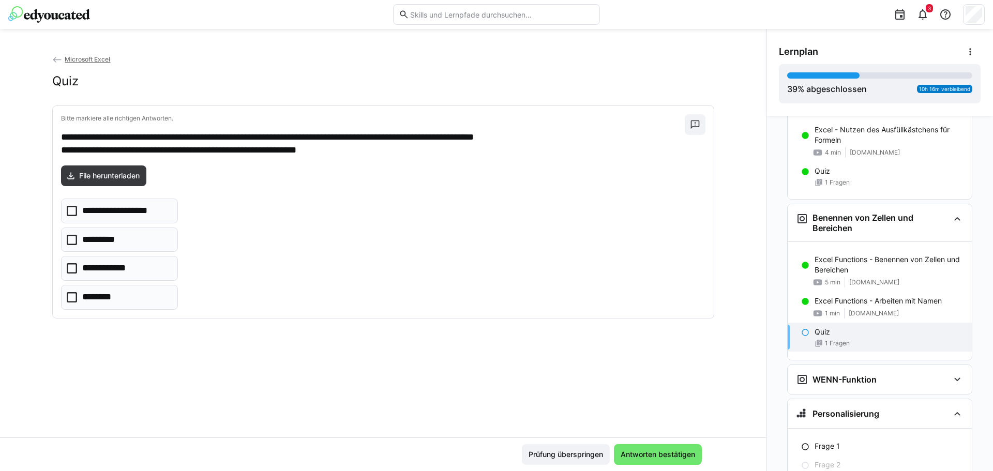
click at [70, 296] on icon at bounding box center [72, 297] width 10 height 10
click at [70, 239] on icon at bounding box center [72, 240] width 10 height 10
click at [68, 210] on icon at bounding box center [72, 211] width 10 height 10
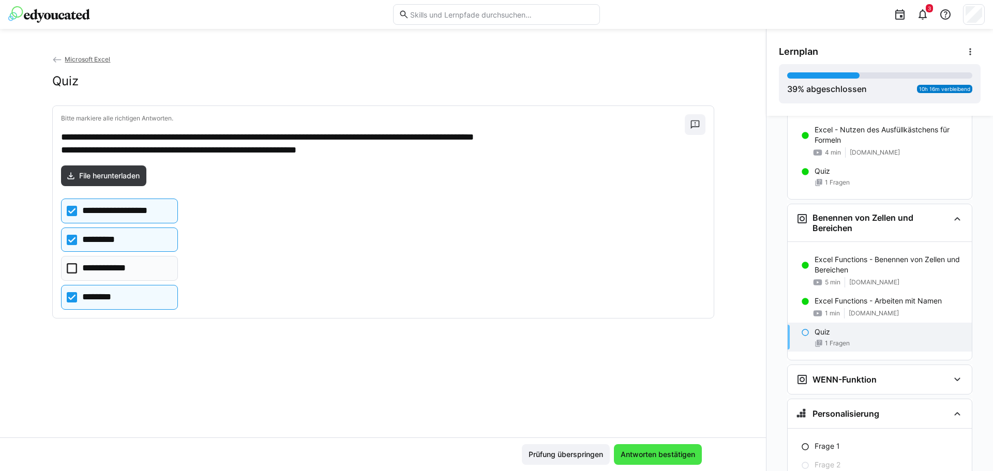
click at [657, 454] on span "Antworten bestätigen" at bounding box center [658, 454] width 78 height 10
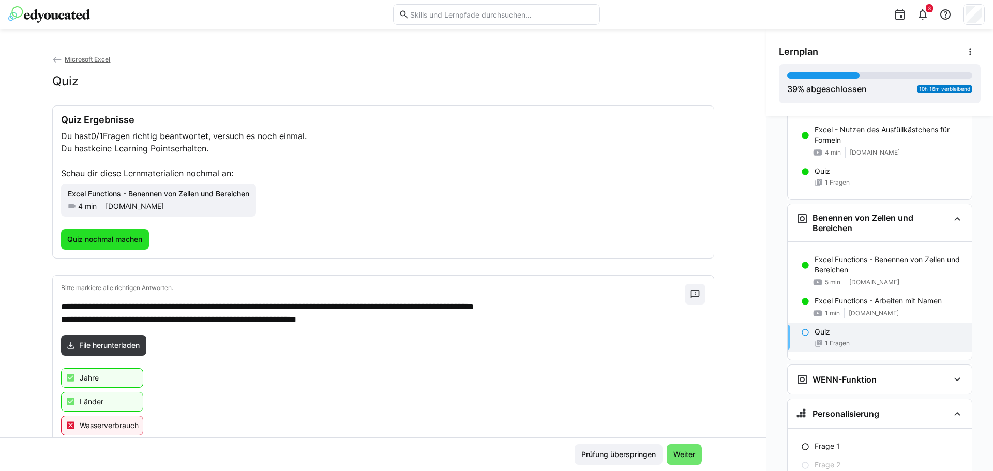
click at [111, 239] on span "Quiz nochmal machen" at bounding box center [105, 239] width 78 height 10
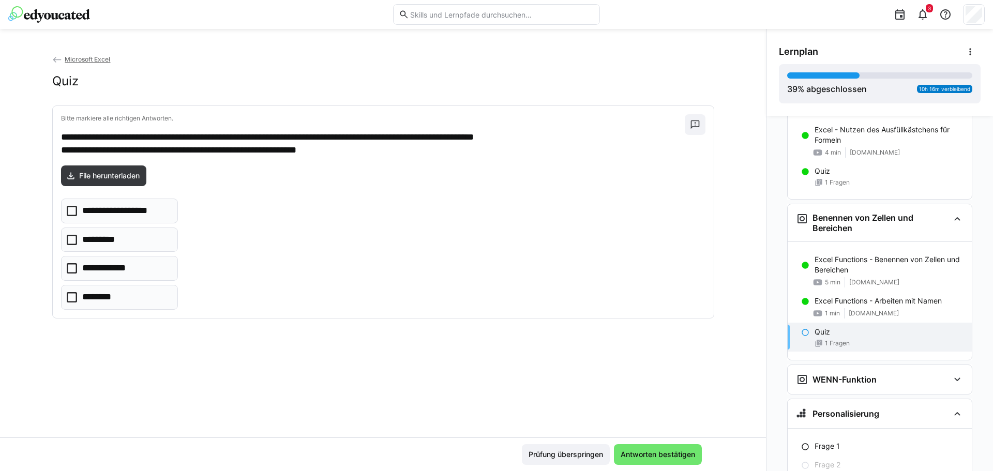
click at [69, 238] on icon at bounding box center [72, 240] width 10 height 10
click at [68, 298] on icon at bounding box center [72, 297] width 10 height 10
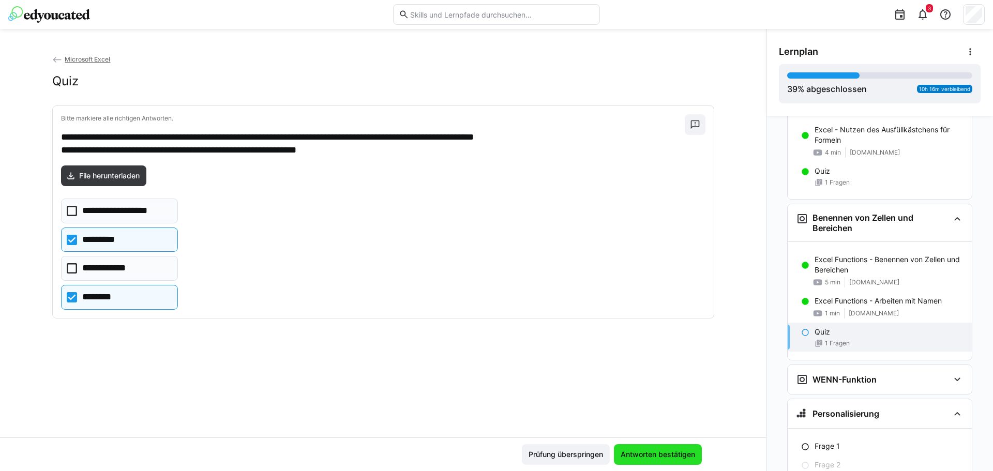
click at [644, 455] on span "Antworten bestätigen" at bounding box center [658, 454] width 78 height 10
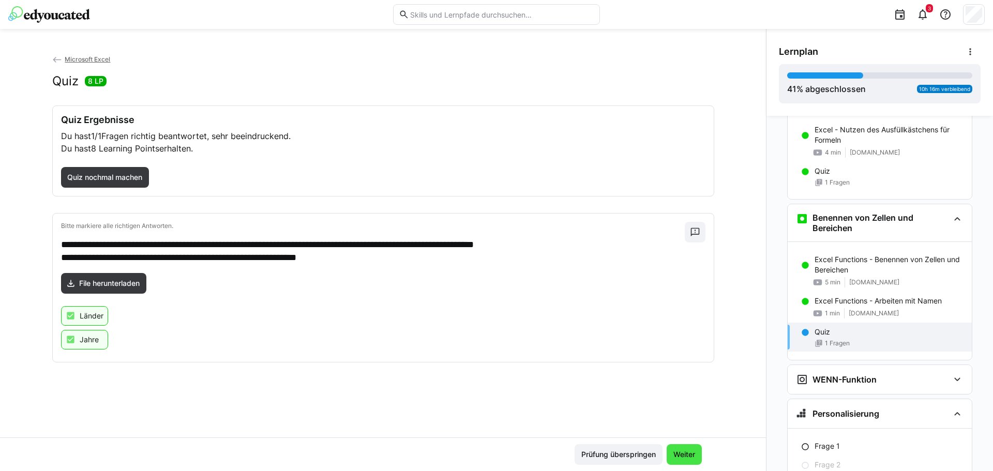
click at [680, 452] on span "Weiter" at bounding box center [684, 454] width 25 height 10
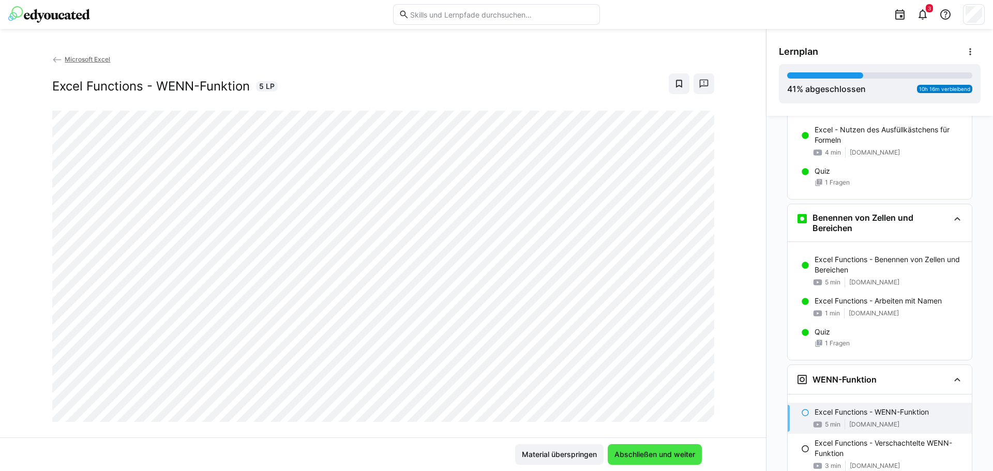
scroll to position [2003, 0]
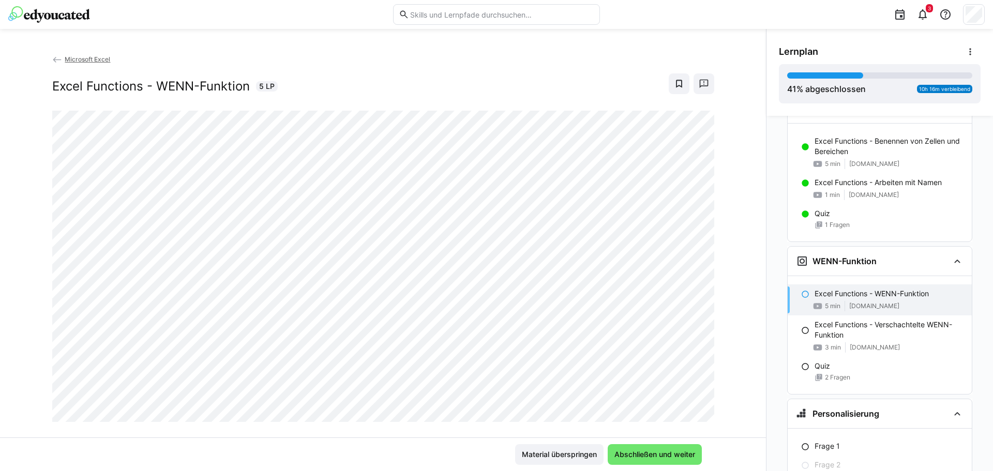
click at [226, 53] on div "Microsoft Excel Excel Functions - WENN-Funktion 5 LP Material überspringen Absc…" at bounding box center [383, 250] width 766 height 442
